Goal: Transaction & Acquisition: Purchase product/service

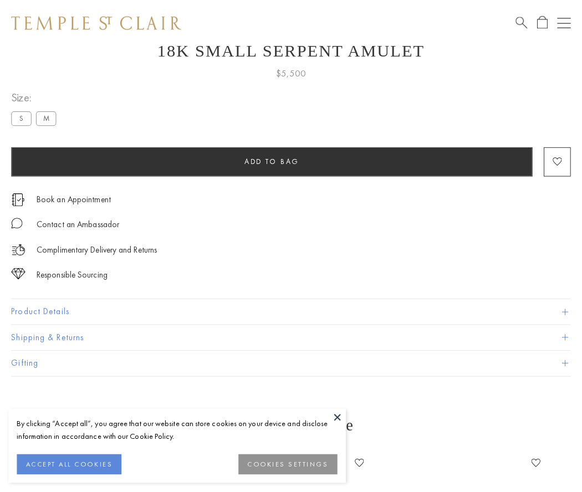
scroll to position [44, 0]
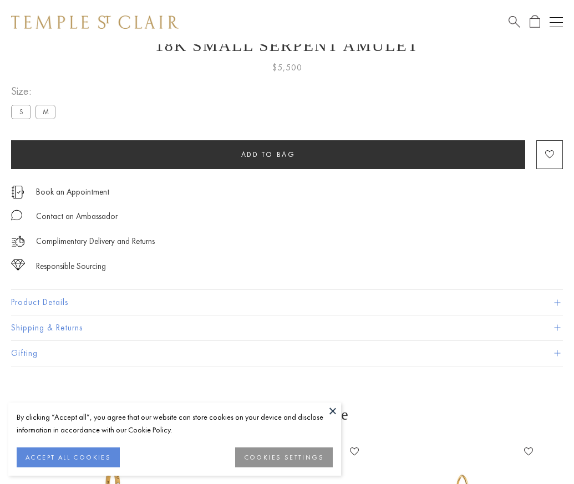
click at [268, 154] on span "Add to bag" at bounding box center [268, 154] width 54 height 9
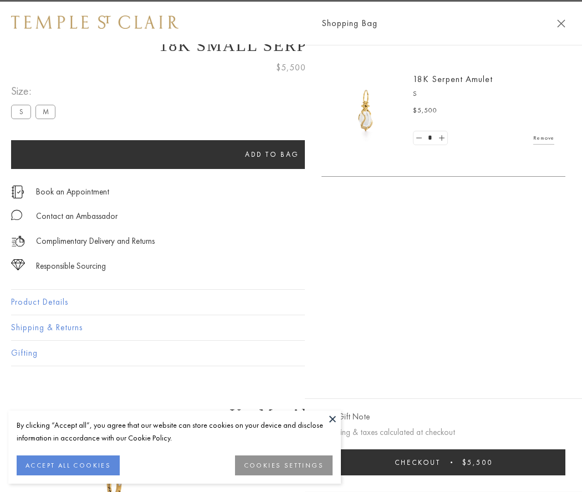
click at [453, 463] on span "submit" at bounding box center [452, 463] width 2 height 2
